Goal: Task Accomplishment & Management: Manage account settings

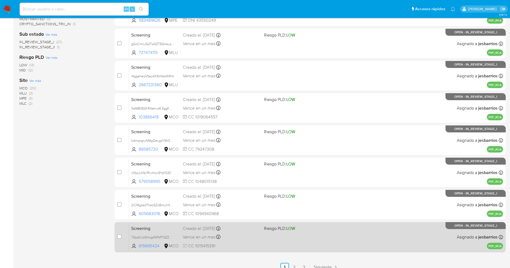
scroll to position [156, 0]
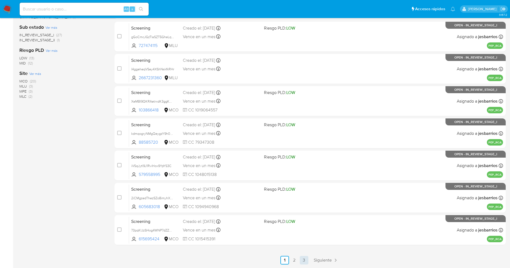
click at [302, 258] on link "3" at bounding box center [304, 260] width 9 height 9
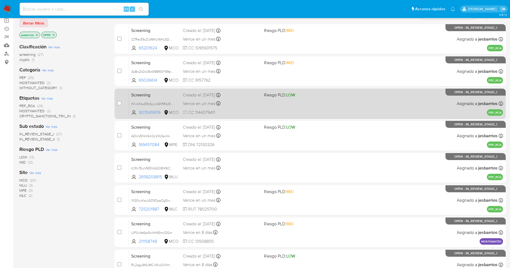
scroll to position [92, 0]
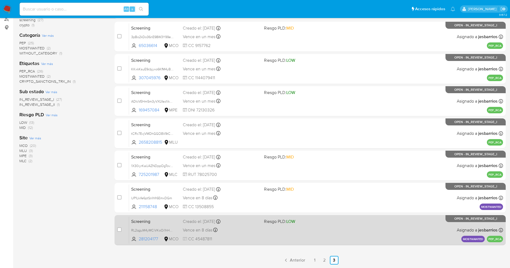
click at [270, 229] on div "Screening RL2qguM4yMCiVKoOi1hHelU9 281204177 MCO Riesgo PLD: LOW Creado el: 03/…" at bounding box center [316, 230] width 374 height 27
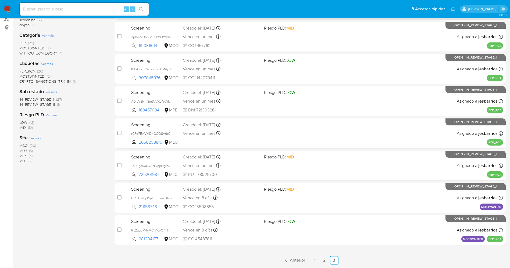
click at [315, 255] on div "select-all-cases-checkbox Asignar caso Borrar selección Agrupar por documento O…" at bounding box center [310, 117] width 391 height 295
click at [316, 256] on link "1" at bounding box center [314, 260] width 9 height 9
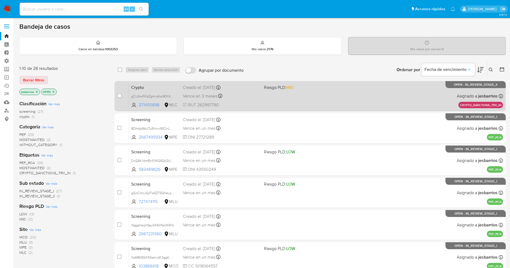
click at [369, 97] on div "Crypto gCUAwFKbZgmvdnsi90hXt8pz 371450898 MLC Riesgo PLD: MID Creado el: 02/09/…" at bounding box center [316, 96] width 374 height 27
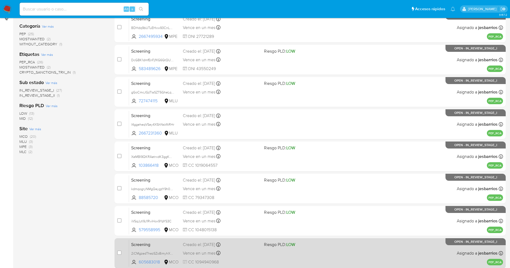
scroll to position [156, 0]
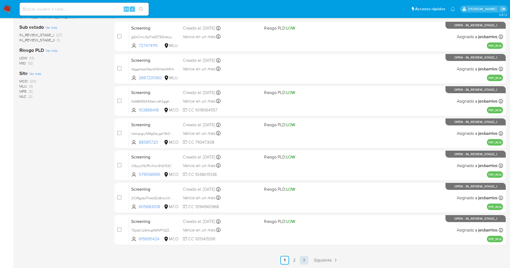
click at [307, 259] on link "3" at bounding box center [304, 260] width 9 height 9
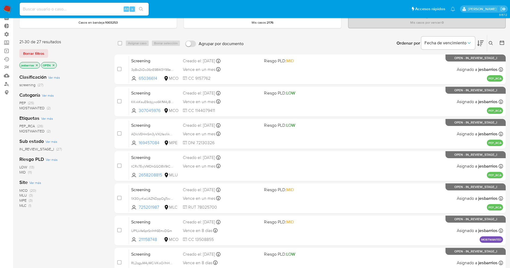
scroll to position [59, 0]
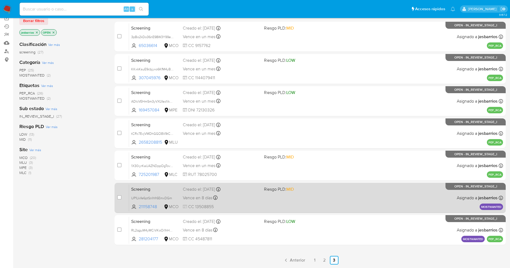
click at [314, 260] on link "1" at bounding box center [314, 260] width 9 height 9
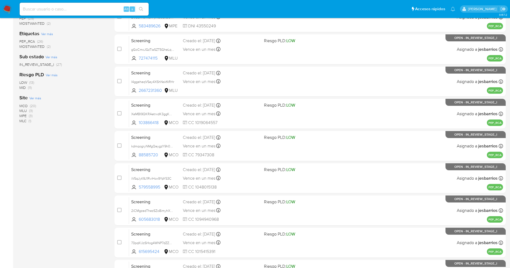
scroll to position [156, 0]
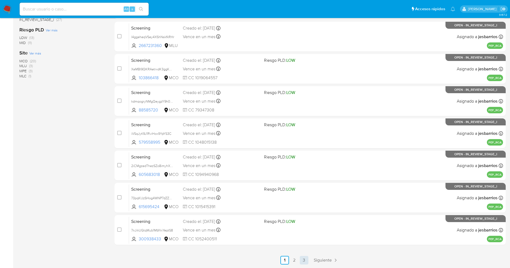
click at [304, 259] on link "3" at bounding box center [304, 260] width 9 height 9
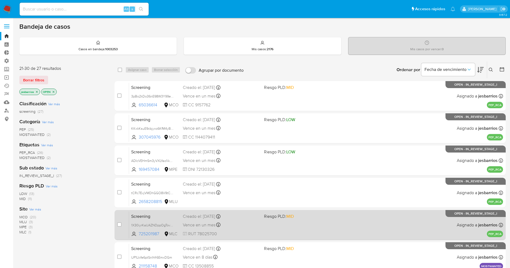
scroll to position [59, 0]
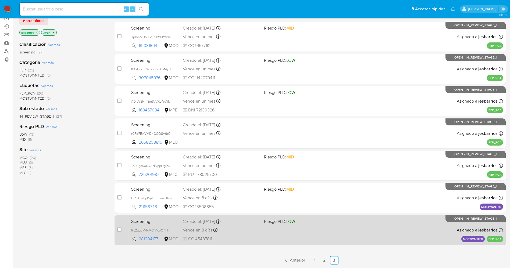
click at [359, 230] on div "Screening RL2qguM4yMCiVKoOi1hHelU9 281204177 MCO Riesgo PLD: LOW Creado el: 03/…" at bounding box center [316, 230] width 374 height 27
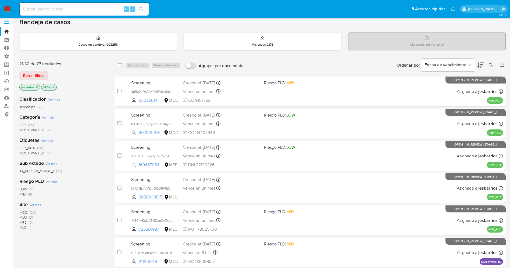
scroll to position [0, 0]
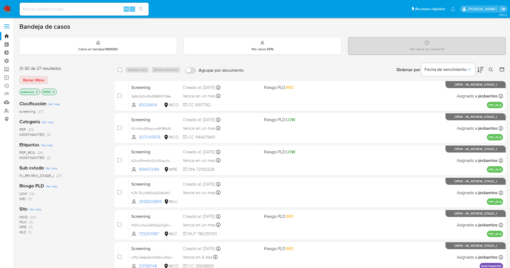
click at [9, 8] on img at bounding box center [7, 9] width 9 height 9
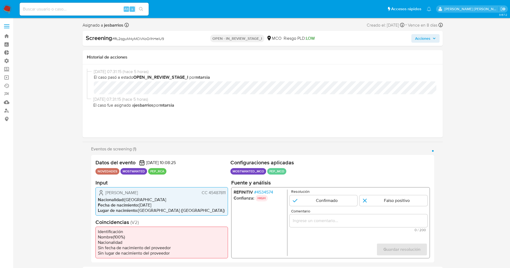
select select "10"
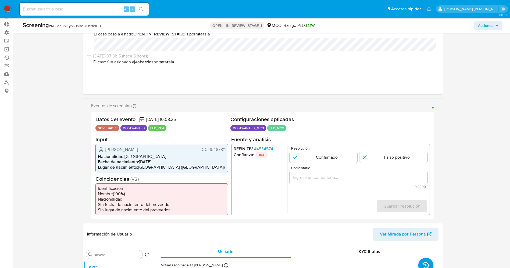
scroll to position [40, 0]
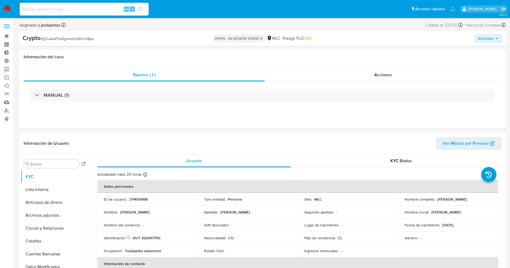
select select "10"
click at [400, 77] on div "Acciones" at bounding box center [383, 75] width 237 height 13
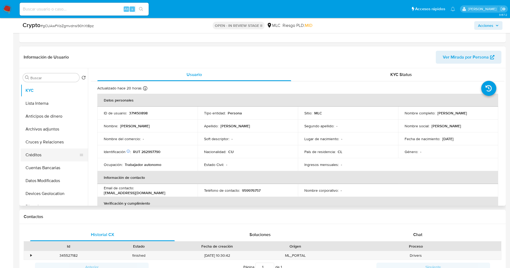
scroll to position [121, 0]
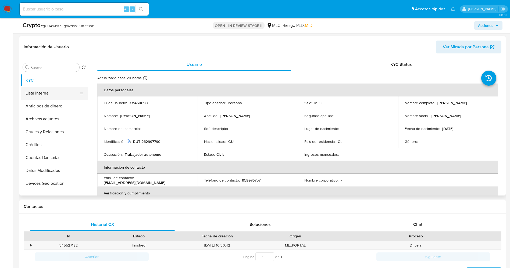
click at [49, 91] on button "Lista Interna" at bounding box center [52, 93] width 63 height 13
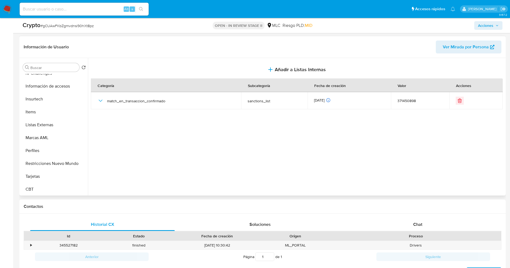
scroll to position [227, 0]
click at [48, 163] on button "Restricciones Nuevo Mundo" at bounding box center [52, 162] width 63 height 13
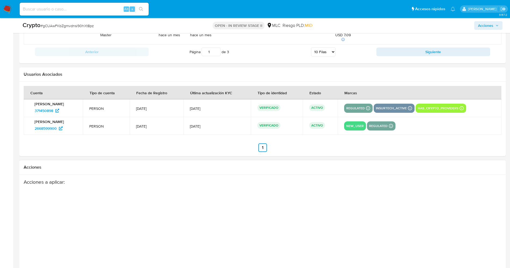
scroll to position [841, 0]
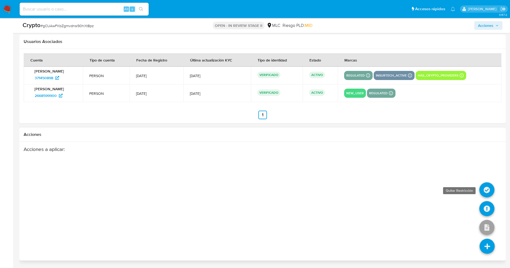
click at [486, 195] on icon at bounding box center [486, 190] width 15 height 15
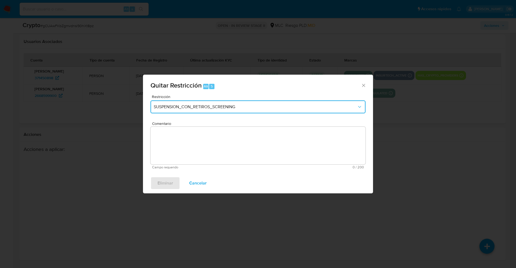
click at [253, 105] on span "SUSPENSION_CON_RETIROS_SCREENING" at bounding box center [255, 106] width 203 height 5
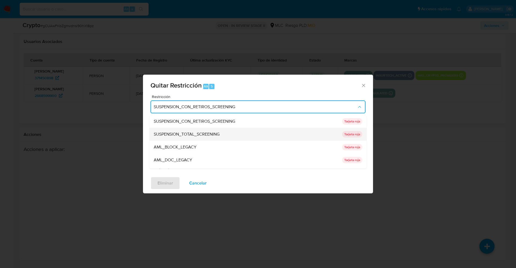
click at [205, 133] on span "SUSPENSION_TOTAL_SCREENING" at bounding box center [187, 134] width 66 height 5
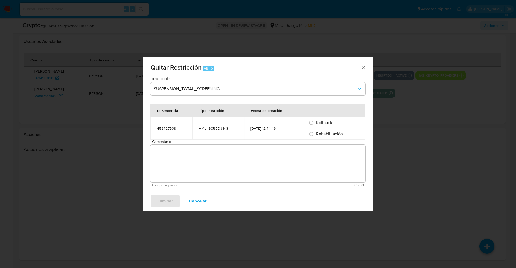
click at [208, 134] on td "AML_SCREENING" at bounding box center [218, 128] width 52 height 23
click at [337, 136] on span "Rehabilitación" at bounding box center [329, 134] width 27 height 6
click at [316, 136] on input "Rehabilitación" at bounding box center [311, 134] width 9 height 9
radio input "true"
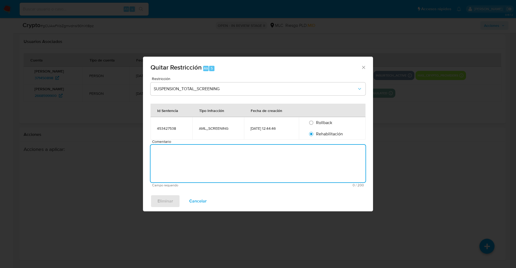
click at [310, 163] on textarea "Comentario" at bounding box center [258, 164] width 215 height 38
type textarea "Se quita restricción ya que no debemos retener fondos."
click at [167, 201] on span "Eliminar" at bounding box center [166, 201] width 16 height 12
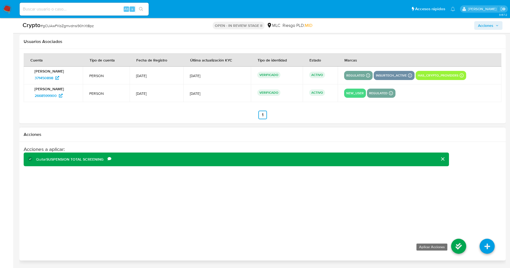
click at [462, 251] on icon at bounding box center [458, 246] width 15 height 15
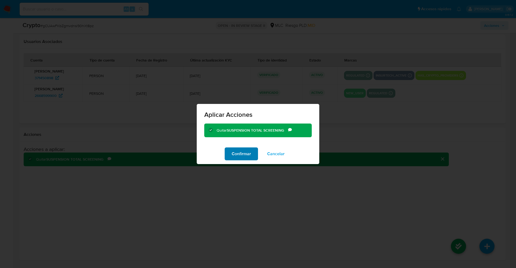
click at [251, 152] on button "Confirmar" at bounding box center [241, 154] width 33 height 13
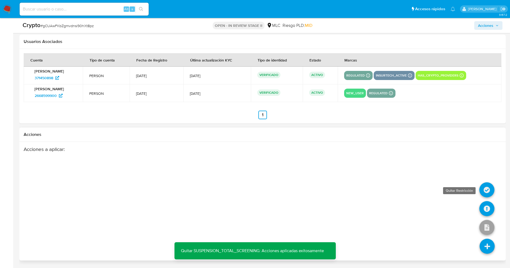
click at [489, 187] on icon at bounding box center [486, 190] width 15 height 15
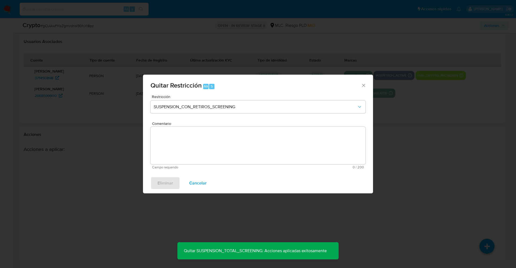
click at [195, 184] on span "Cancelar" at bounding box center [197, 183] width 17 height 12
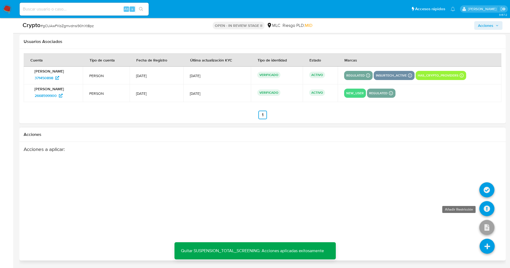
click at [486, 206] on icon at bounding box center [486, 208] width 15 height 15
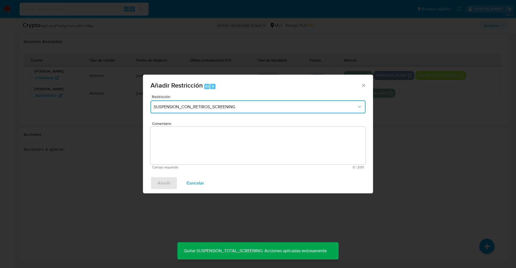
click at [278, 109] on span "SUSPENSION_CON_RETIROS_SCREENING" at bounding box center [255, 106] width 203 height 5
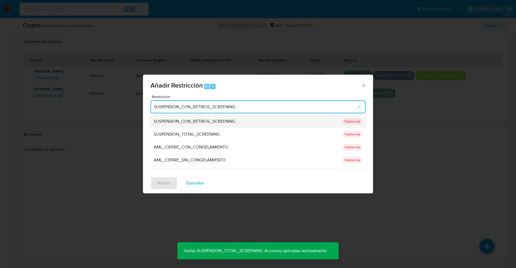
click at [252, 121] on div "SUSPENSION_CON_RETIROS_SCREENING" at bounding box center [246, 121] width 185 height 13
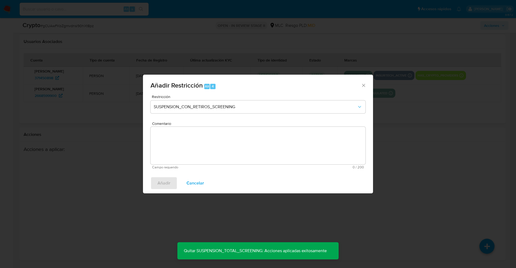
click at [241, 148] on textarea "Comentario" at bounding box center [258, 146] width 215 height 38
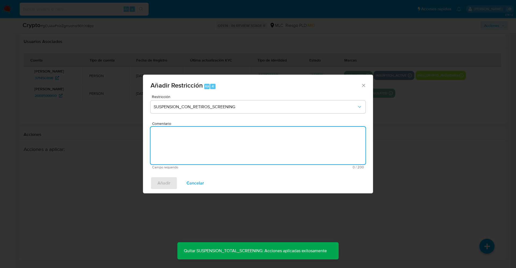
type textarea ","
type textarea "."
click at [163, 182] on span "Añadir" at bounding box center [164, 183] width 13 height 12
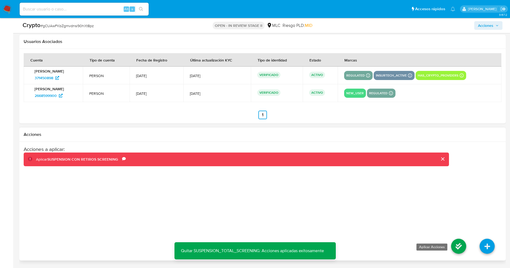
click at [462, 241] on icon at bounding box center [458, 246] width 15 height 15
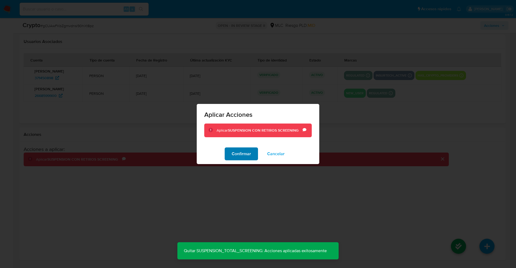
click at [241, 153] on span "Confirmar" at bounding box center [241, 154] width 19 height 12
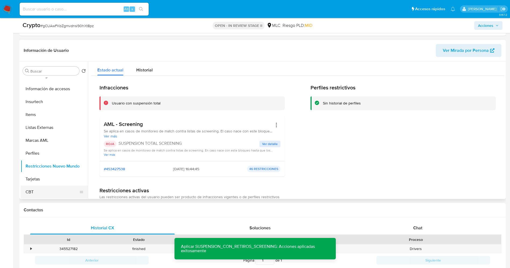
scroll to position [156, 0]
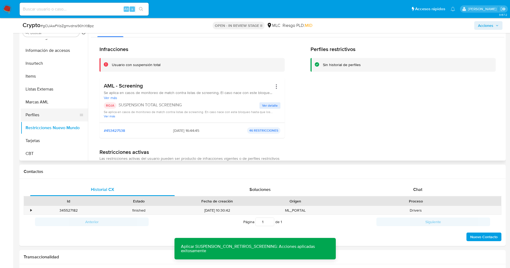
click at [56, 114] on button "Perfiles" at bounding box center [52, 115] width 63 height 13
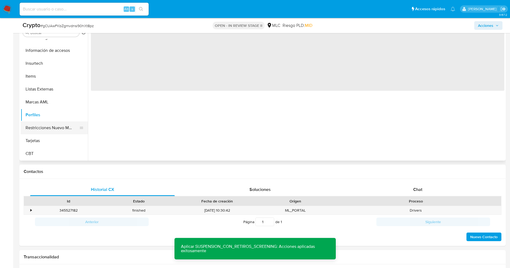
click at [54, 128] on button "Restricciones Nuevo Mundo" at bounding box center [52, 128] width 63 height 13
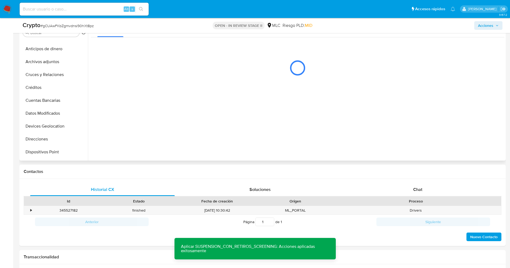
scroll to position [0, 0]
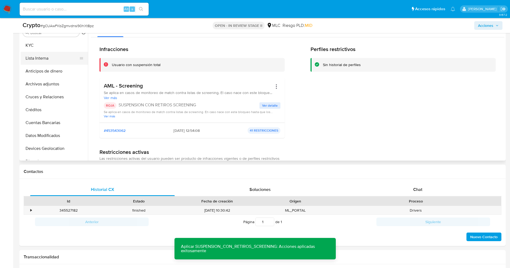
click at [46, 61] on button "Lista Interna" at bounding box center [52, 58] width 63 height 13
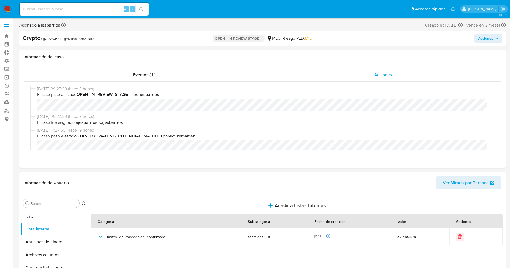
click at [496, 35] on span "Acciones" at bounding box center [488, 39] width 21 height 8
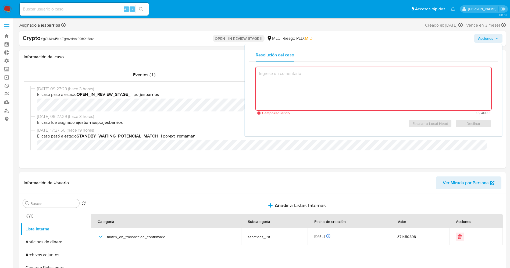
click at [287, 90] on textarea at bounding box center [373, 88] width 235 height 43
paste textarea "Caso generado manualmente detectado a partir de la herramienta KYT de Chainalys…"
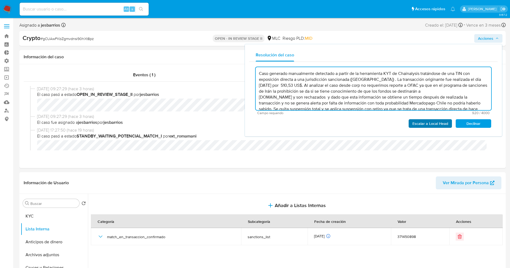
type textarea "Caso generado manualmente detectado a partir de la herramienta KYT de Chainalys…"
click at [423, 123] on span "Escalar a Local Head" at bounding box center [430, 124] width 36 height 8
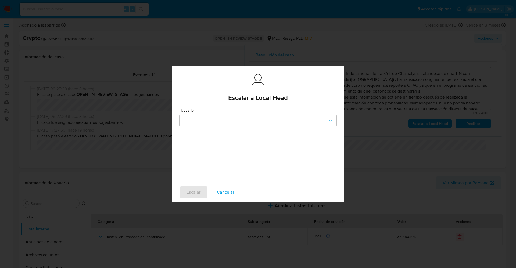
click at [259, 128] on div "Usuario" at bounding box center [258, 143] width 172 height 77
click at [253, 123] on button "button" at bounding box center [258, 120] width 157 height 13
click at [216, 135] on div "robenavidesc" at bounding box center [256, 133] width 147 height 13
click at [190, 194] on span "Escalar" at bounding box center [194, 193] width 14 height 12
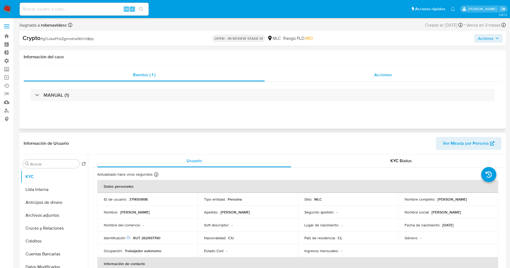
select select "10"
click at [384, 75] on span "Acciones" at bounding box center [383, 75] width 18 height 6
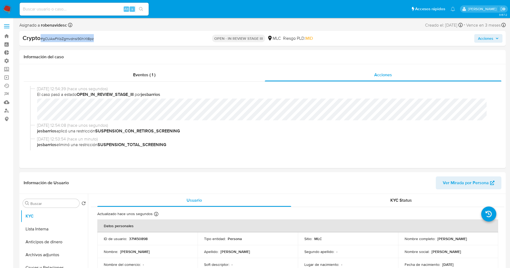
drag, startPoint x: 44, startPoint y: 40, endPoint x: 74, endPoint y: 38, distance: 29.6
click at [97, 37] on div "Crypto # gCUAwFKbZgmvdnsi90hXt8pz" at bounding box center [102, 38] width 158 height 8
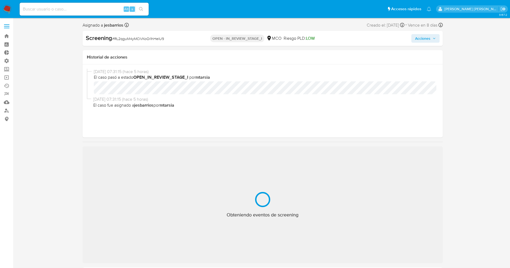
select select "10"
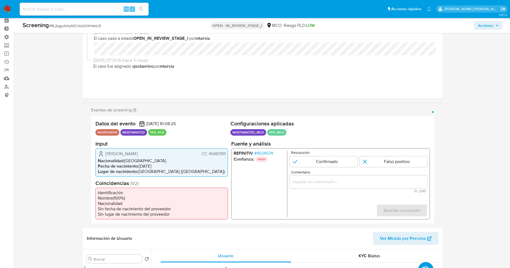
scroll to position [40, 0]
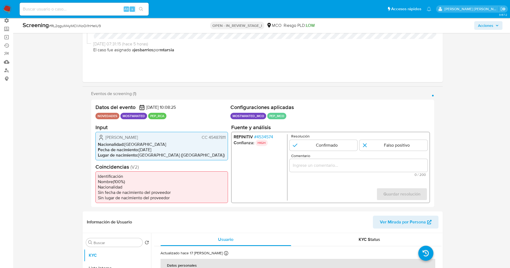
drag, startPoint x: 207, startPoint y: 137, endPoint x: 228, endPoint y: 137, distance: 21.2
click at [228, 137] on div "Datos del evento [DATE] 10:08:25 NOVEDADES MOSTWANTED PEP_RCA Configuraciones a…" at bounding box center [262, 154] width 343 height 108
click at [270, 138] on span "# 4534574" at bounding box center [263, 136] width 19 height 5
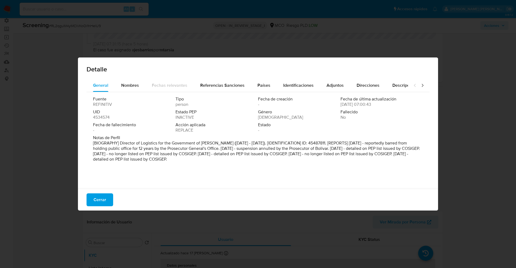
drag, startPoint x: 119, startPoint y: 143, endPoint x: 253, endPoint y: 163, distance: 135.3
click at [253, 163] on div "Notas de Perfil [BIOGRAPHY] Director of Logistics for the Government of Bolivar…" at bounding box center [258, 149] width 330 height 29
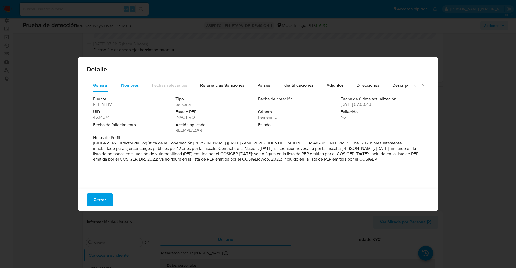
click at [130, 87] on span "Nombres" at bounding box center [130, 85] width 18 height 6
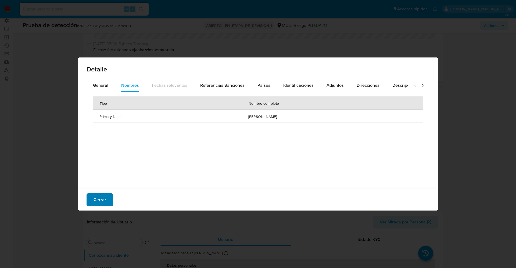
click at [100, 203] on span "Cerrar" at bounding box center [100, 200] width 13 height 12
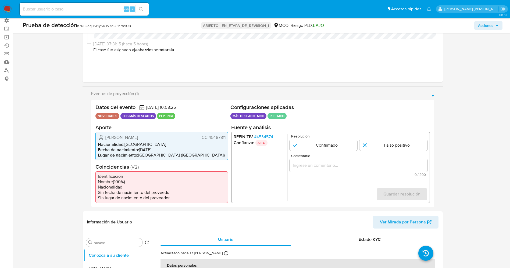
drag, startPoint x: 117, startPoint y: 138, endPoint x: 147, endPoint y: 137, distance: 30.7
click at [147, 137] on div "Merys Castro Pereira CC 45487811" at bounding box center [162, 137] width 128 height 6
click at [265, 138] on font "4534574" at bounding box center [264, 137] width 17 height 6
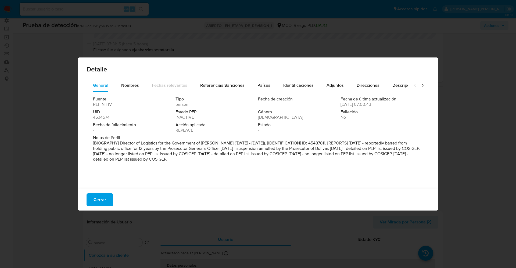
drag, startPoint x: 120, startPoint y: 142, endPoint x: 207, endPoint y: 162, distance: 89.9
click at [212, 161] on p "[BIOGRAPHY] Director of Logistics for the Government of Bolivar (Oct 2018 - Jan…" at bounding box center [257, 152] width 329 height 22
click at [88, 195] on button "Cerrar" at bounding box center [100, 200] width 27 height 13
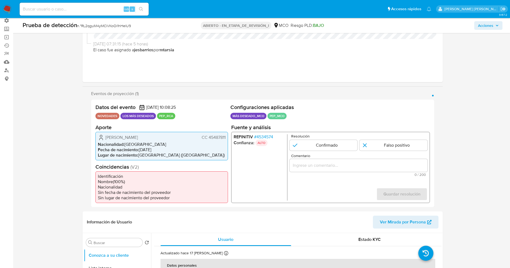
drag, startPoint x: 206, startPoint y: 138, endPoint x: 226, endPoint y: 139, distance: 19.7
click at [226, 139] on div "Merys Castro Pereira CC 45487811 Nacionalidad : Colombia Fecha de nacimiento : …" at bounding box center [161, 146] width 133 height 28
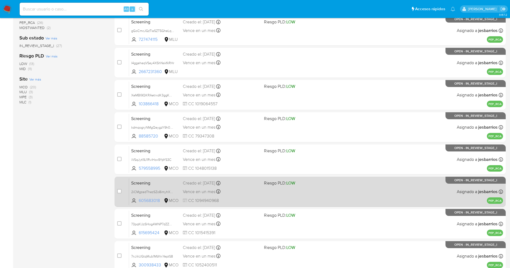
scroll to position [156, 0]
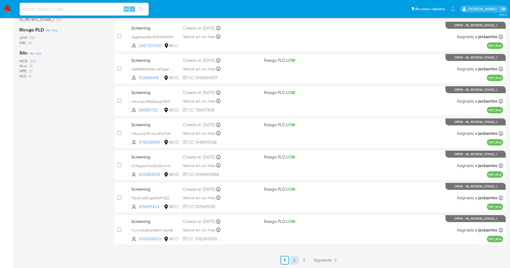
click at [295, 261] on link "2" at bounding box center [294, 260] width 9 height 9
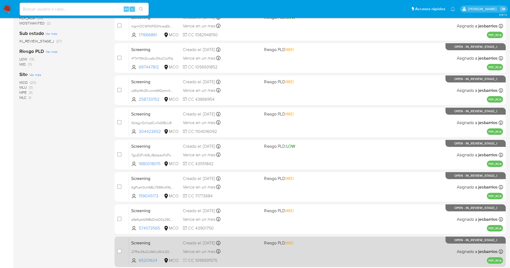
scroll to position [156, 0]
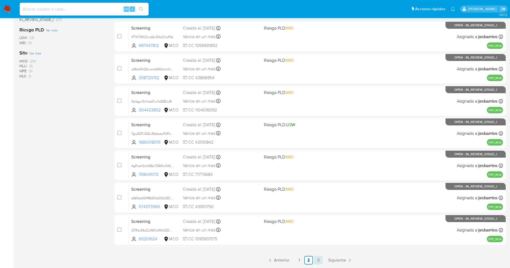
click at [316, 258] on link "3" at bounding box center [318, 260] width 9 height 9
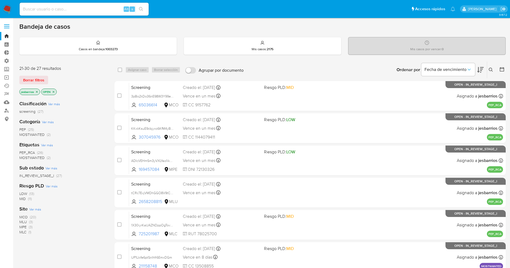
click at [35, 91] on icon "close-filter" at bounding box center [36, 91] width 3 height 3
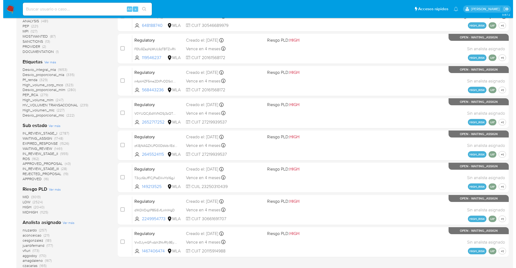
scroll to position [242, 0]
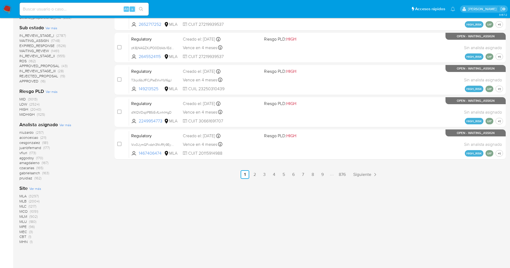
click at [65, 124] on span "Ver más" at bounding box center [65, 125] width 12 height 5
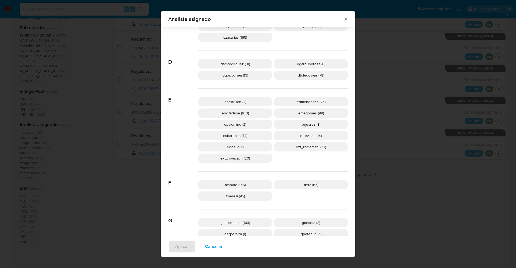
scroll to position [158, 0]
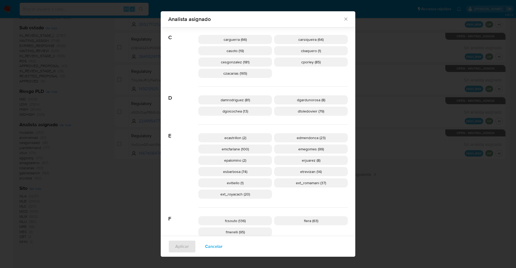
click at [296, 185] on span "ext_romamani (37)" at bounding box center [311, 182] width 30 height 5
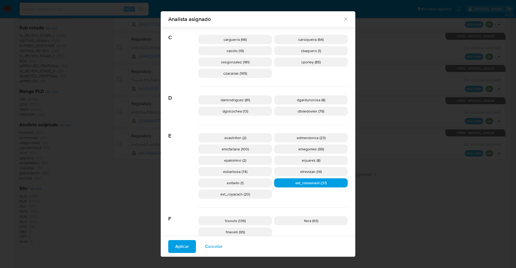
click at [183, 248] on span "Aplicar" at bounding box center [182, 247] width 14 height 12
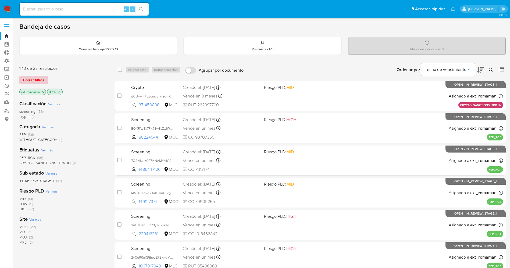
click at [41, 83] on span "Borrar filtros" at bounding box center [33, 80] width 21 height 8
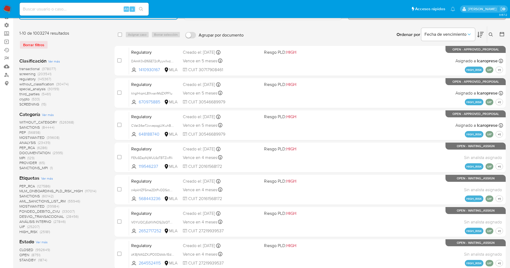
scroll to position [161, 0]
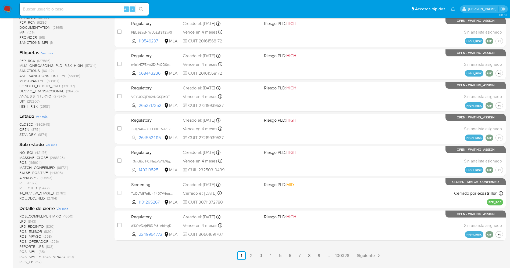
click at [34, 133] on span "STANDBY" at bounding box center [27, 134] width 17 height 5
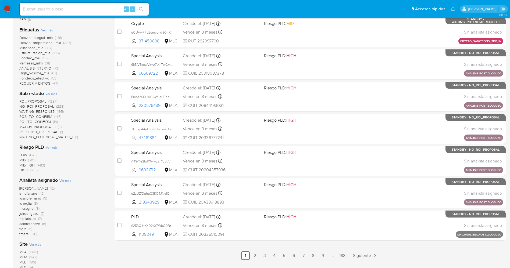
click at [43, 135] on span "WAITING_POTENCIAL_MATCH_I" at bounding box center [46, 136] width 54 height 5
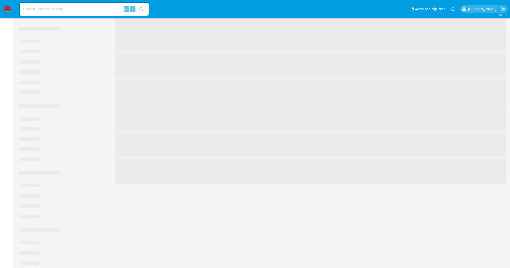
scroll to position [40, 0]
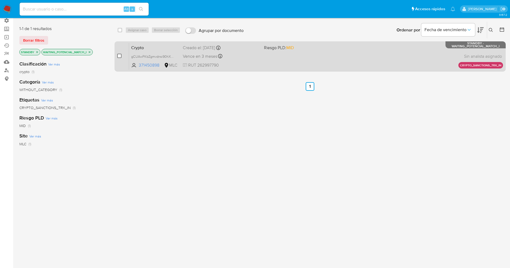
click at [119, 56] on input "checkbox" at bounding box center [119, 56] width 4 height 4
checkbox input "true"
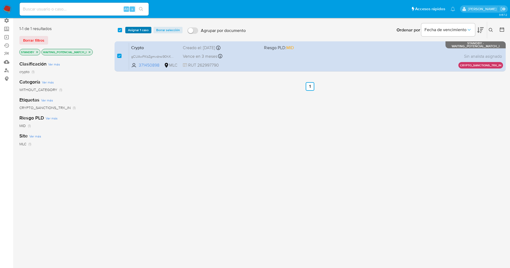
click at [138, 28] on span "Asignar 1 caso" at bounding box center [138, 29] width 21 height 5
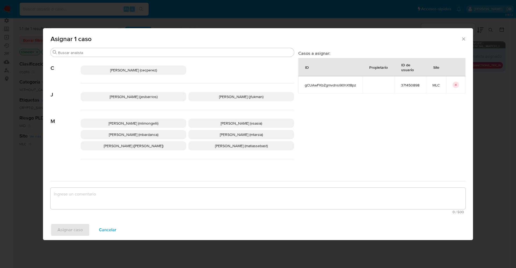
click at [137, 95] on span "Jesica Iris Barrios Leita (jesbarrios)" at bounding box center [134, 96] width 48 height 5
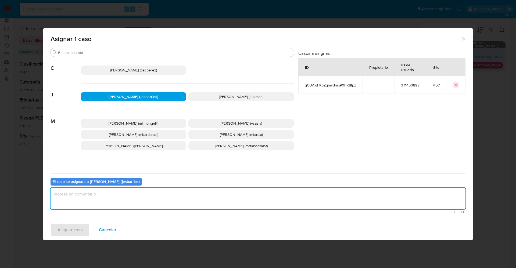
click at [162, 198] on textarea "assign-modal" at bounding box center [258, 199] width 415 height 22
type textarea "Analisis"
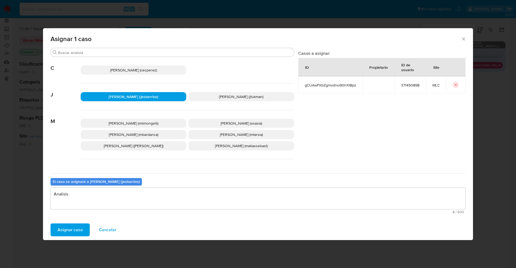
click at [71, 232] on span "Asignar caso" at bounding box center [70, 230] width 25 height 12
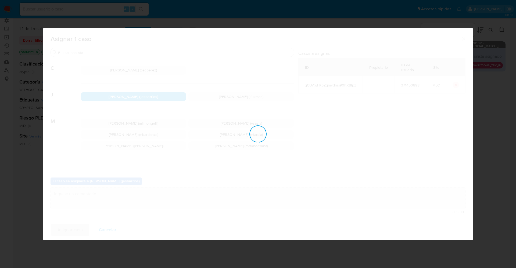
checkbox input "false"
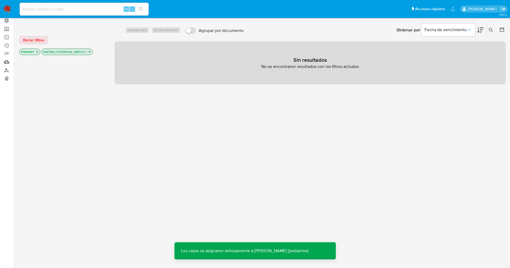
click at [5, 9] on img at bounding box center [7, 9] width 9 height 9
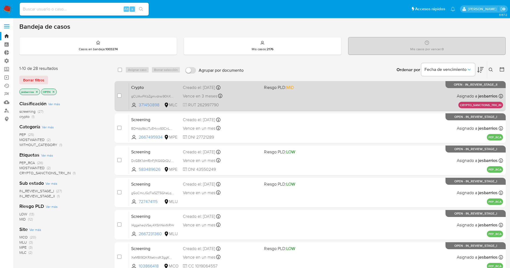
click at [299, 91] on div "Crypto gCUAwFKbZgmvdnsi90hXt8pz 371450898 MLC Riesgo PLD: MID Creado el: [DATE]…" at bounding box center [316, 96] width 374 height 27
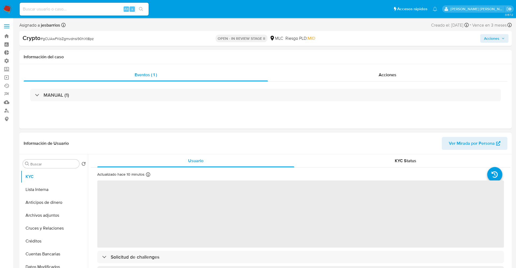
select select "10"
